Goal: Information Seeking & Learning: Learn about a topic

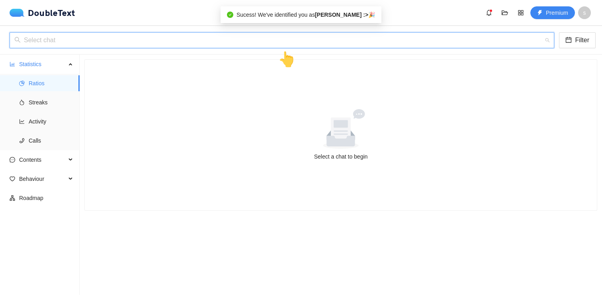
click at [156, 43] on input "search" at bounding box center [278, 40] width 529 height 15
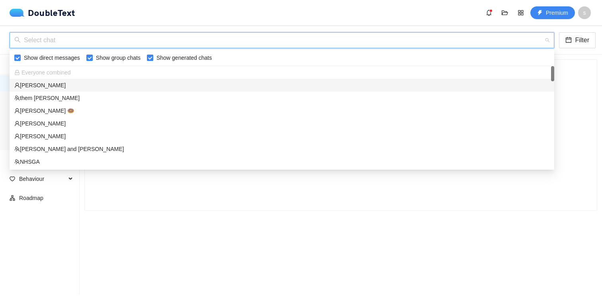
click at [151, 74] on div "Everyone combined" at bounding box center [281, 72] width 535 height 9
click at [160, 81] on div "[PERSON_NAME]" at bounding box center [281, 85] width 535 height 9
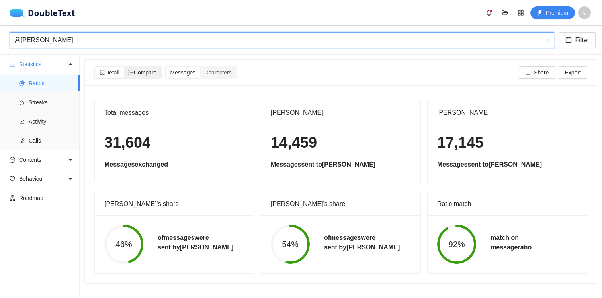
click at [149, 77] on div "Compare" at bounding box center [142, 72] width 37 height 11
click at [124, 67] on input "Compare" at bounding box center [124, 67] width 0 height 0
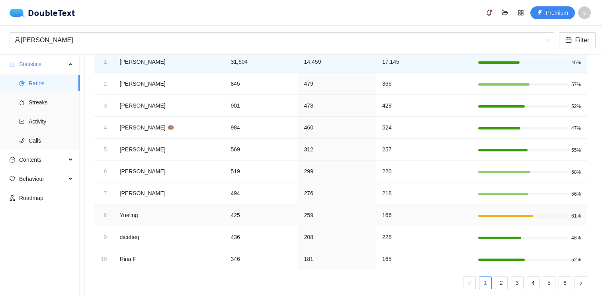
scroll to position [92, 0]
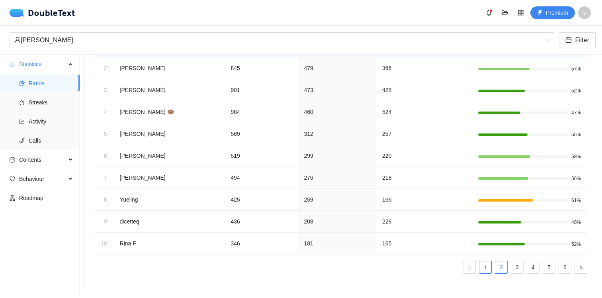
click at [499, 265] on link "2" at bounding box center [501, 267] width 12 height 12
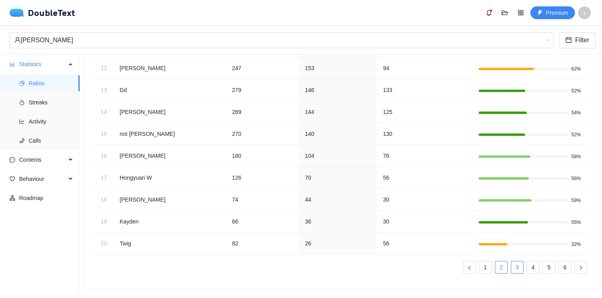
click at [518, 267] on link "3" at bounding box center [517, 267] width 12 height 12
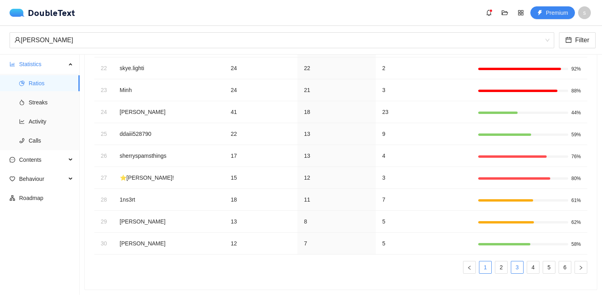
click at [486, 268] on link "1" at bounding box center [485, 267] width 12 height 12
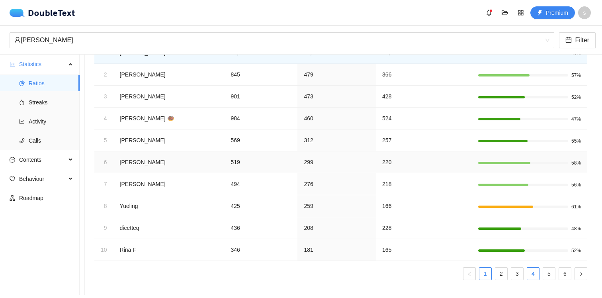
scroll to position [90, 0]
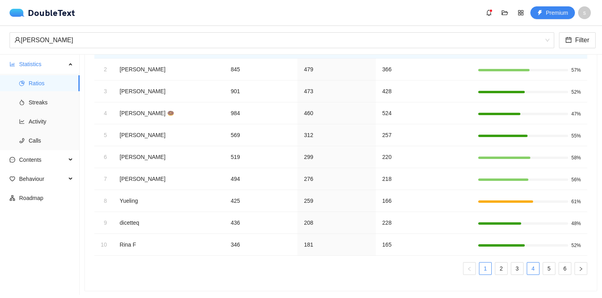
click at [536, 269] on link "4" at bounding box center [533, 268] width 12 height 12
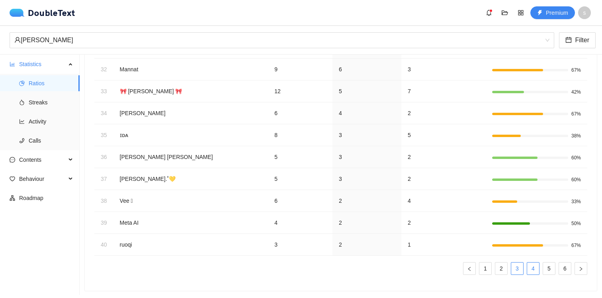
click at [522, 265] on link "3" at bounding box center [517, 268] width 12 height 12
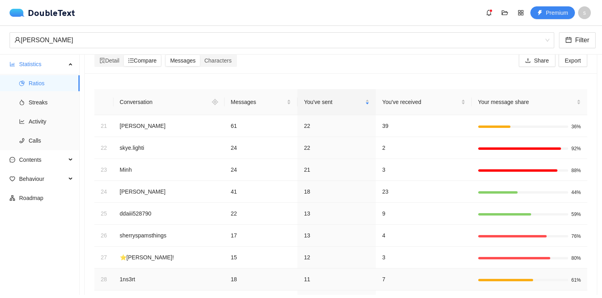
scroll to position [0, 0]
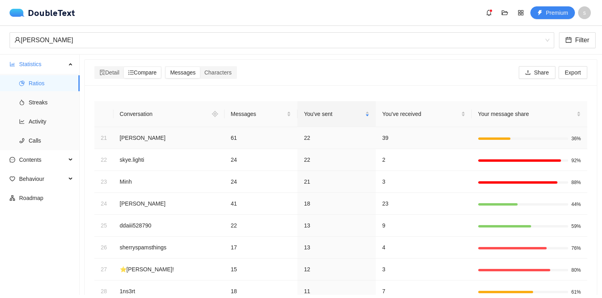
click at [400, 136] on td "39" at bounding box center [424, 138] width 96 height 22
click at [135, 137] on td "[PERSON_NAME]" at bounding box center [168, 138] width 111 height 22
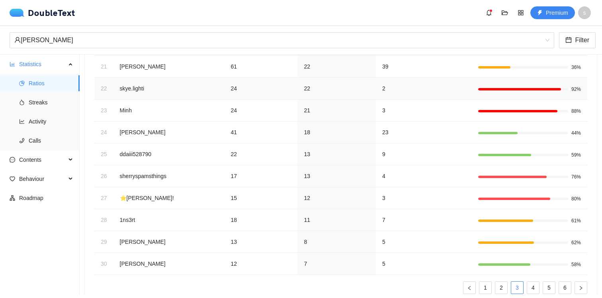
scroll to position [92, 0]
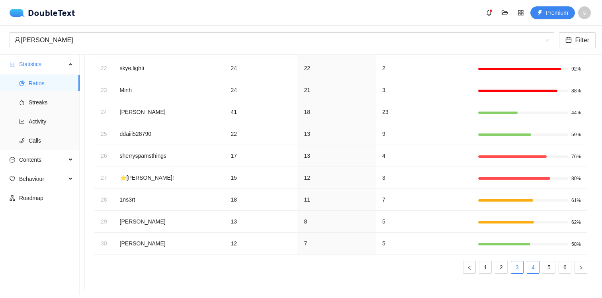
click at [531, 264] on link "4" at bounding box center [533, 267] width 12 height 12
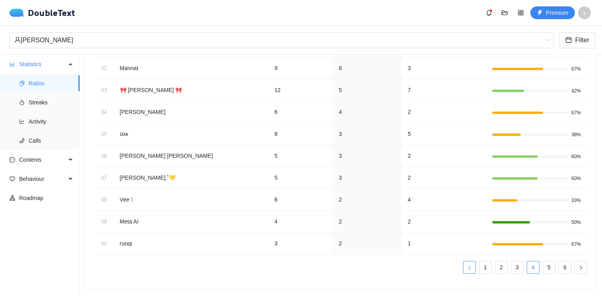
click at [474, 267] on button "button" at bounding box center [469, 267] width 13 height 13
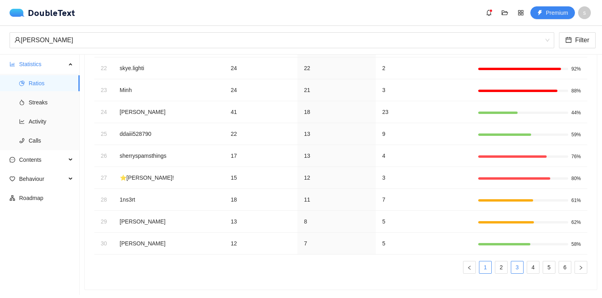
click at [481, 267] on link "1" at bounding box center [485, 267] width 12 height 12
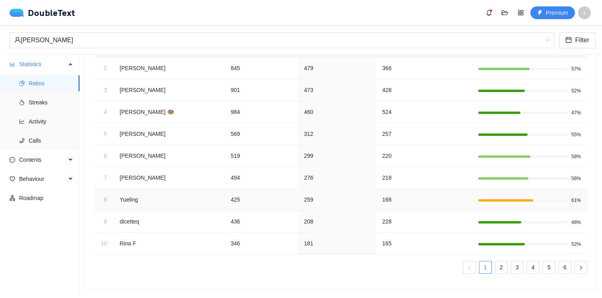
scroll to position [0, 0]
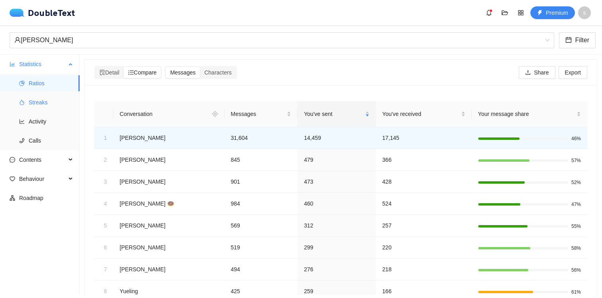
click at [28, 100] on li "Streaks" at bounding box center [40, 102] width 80 height 16
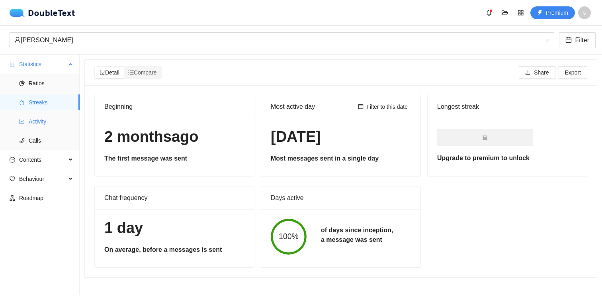
click at [32, 123] on span "Activity" at bounding box center [51, 121] width 45 height 16
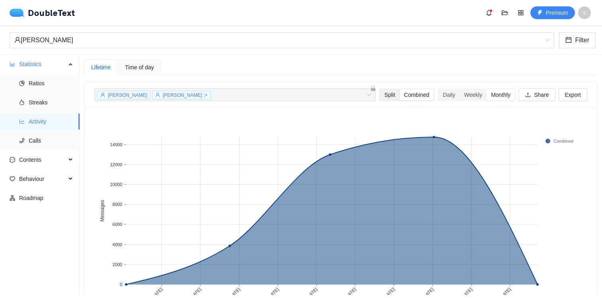
click at [393, 92] on div "Split" at bounding box center [390, 94] width 20 height 11
click at [380, 89] on input "Split" at bounding box center [380, 89] width 0 height 0
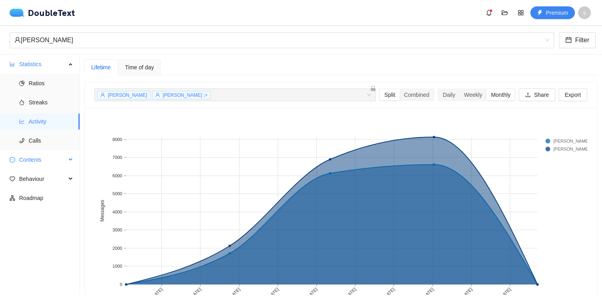
click at [58, 156] on span "Contents" at bounding box center [42, 160] width 47 height 16
click at [56, 176] on span "Word Cloud" at bounding box center [51, 179] width 45 height 16
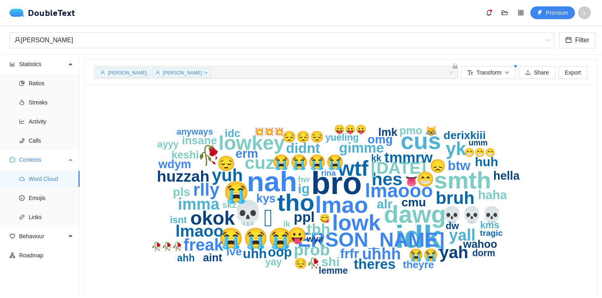
click at [55, 187] on ul "Word Cloud Emojis Links" at bounding box center [39, 197] width 79 height 57
click at [55, 198] on span "Emojis" at bounding box center [51, 198] width 45 height 16
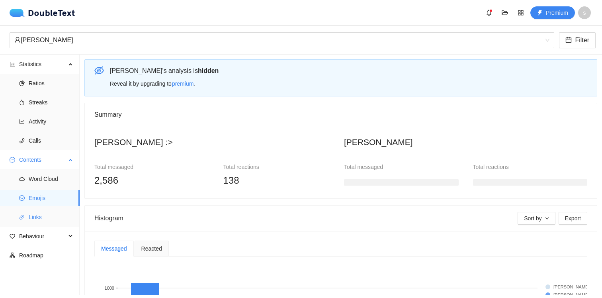
click at [51, 214] on span "Links" at bounding box center [51, 217] width 45 height 16
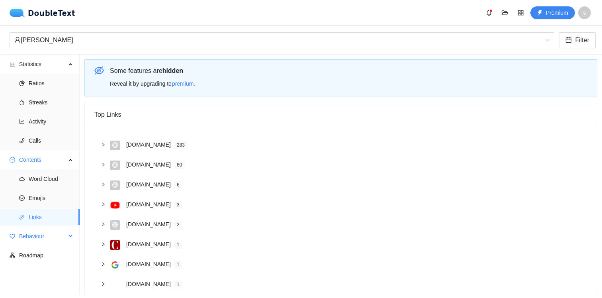
click at [47, 233] on span "Behaviour" at bounding box center [42, 236] width 47 height 16
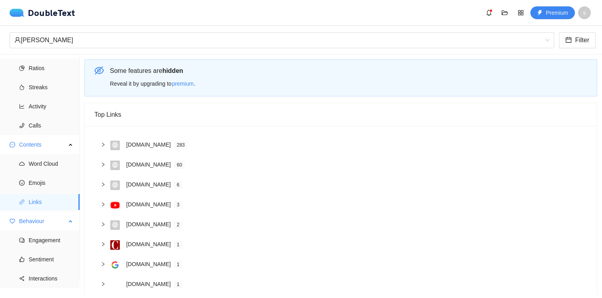
scroll to position [26, 0]
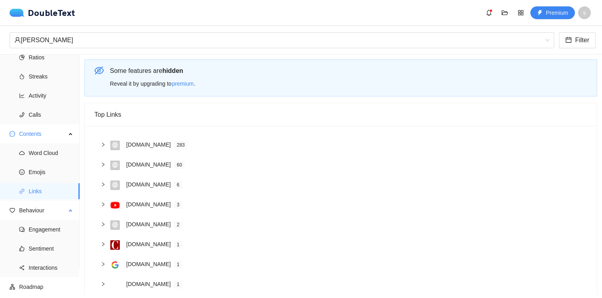
click at [46, 221] on ul "Engagement Sentiment Interactions" at bounding box center [39, 248] width 79 height 57
click at [46, 226] on span "Engagement" at bounding box center [51, 229] width 45 height 16
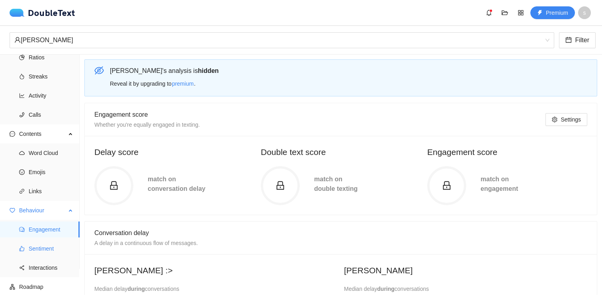
click at [48, 244] on span "Sentiment" at bounding box center [51, 248] width 45 height 16
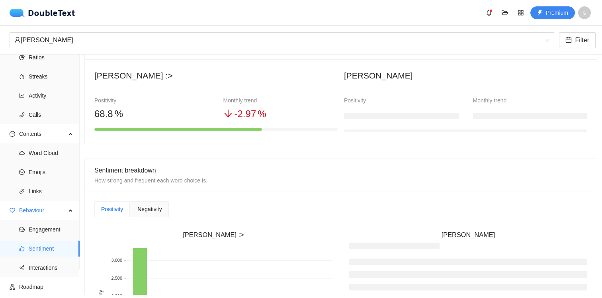
scroll to position [174, 0]
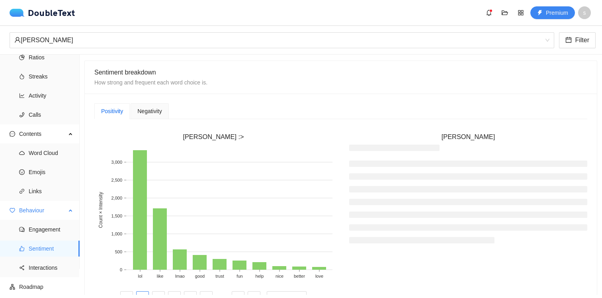
click at [54, 248] on span "Sentiment" at bounding box center [51, 248] width 45 height 16
click at [42, 253] on span "Sentiment" at bounding box center [51, 248] width 45 height 16
click at [49, 263] on span "Interactions" at bounding box center [51, 268] width 45 height 16
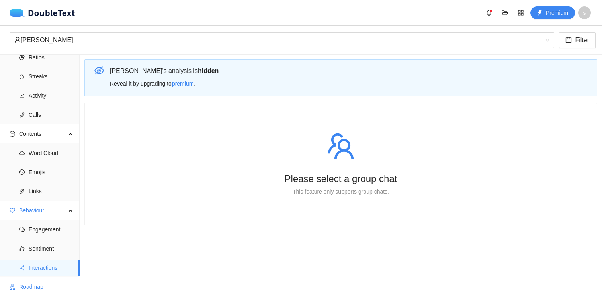
click at [48, 281] on span "Roadmap" at bounding box center [46, 287] width 54 height 16
